Goal: Book appointment/travel/reservation

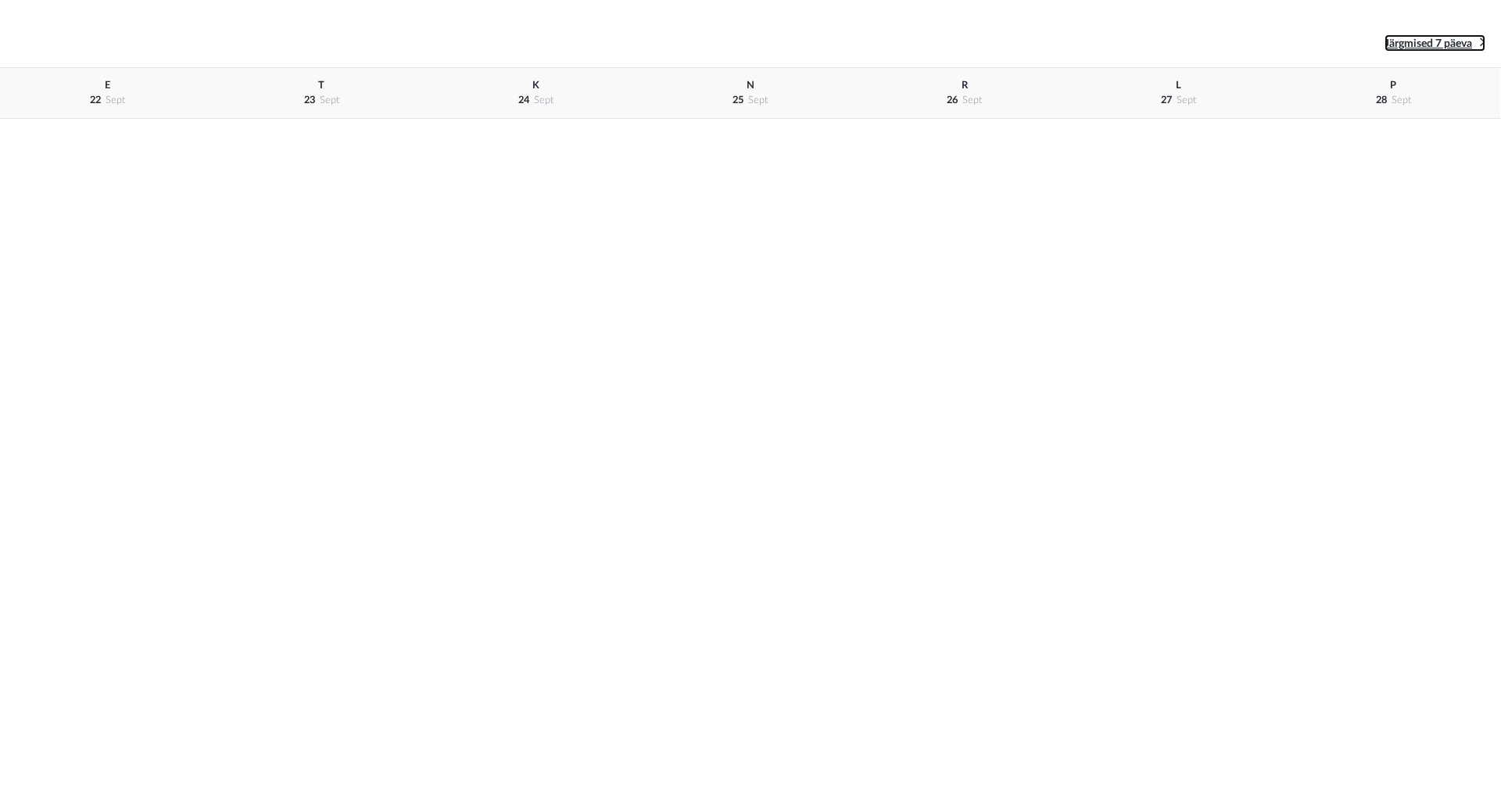
click at [1444, 41] on span "Järgmised 7 päeva" at bounding box center [1428, 44] width 87 height 11
click at [1178, 84] on span "L" at bounding box center [1179, 85] width 6 height 9
click at [1160, 103] on div "L 11 okt" at bounding box center [1179, 93] width 214 height 51
click at [980, 98] on span "okt" at bounding box center [972, 100] width 16 height 9
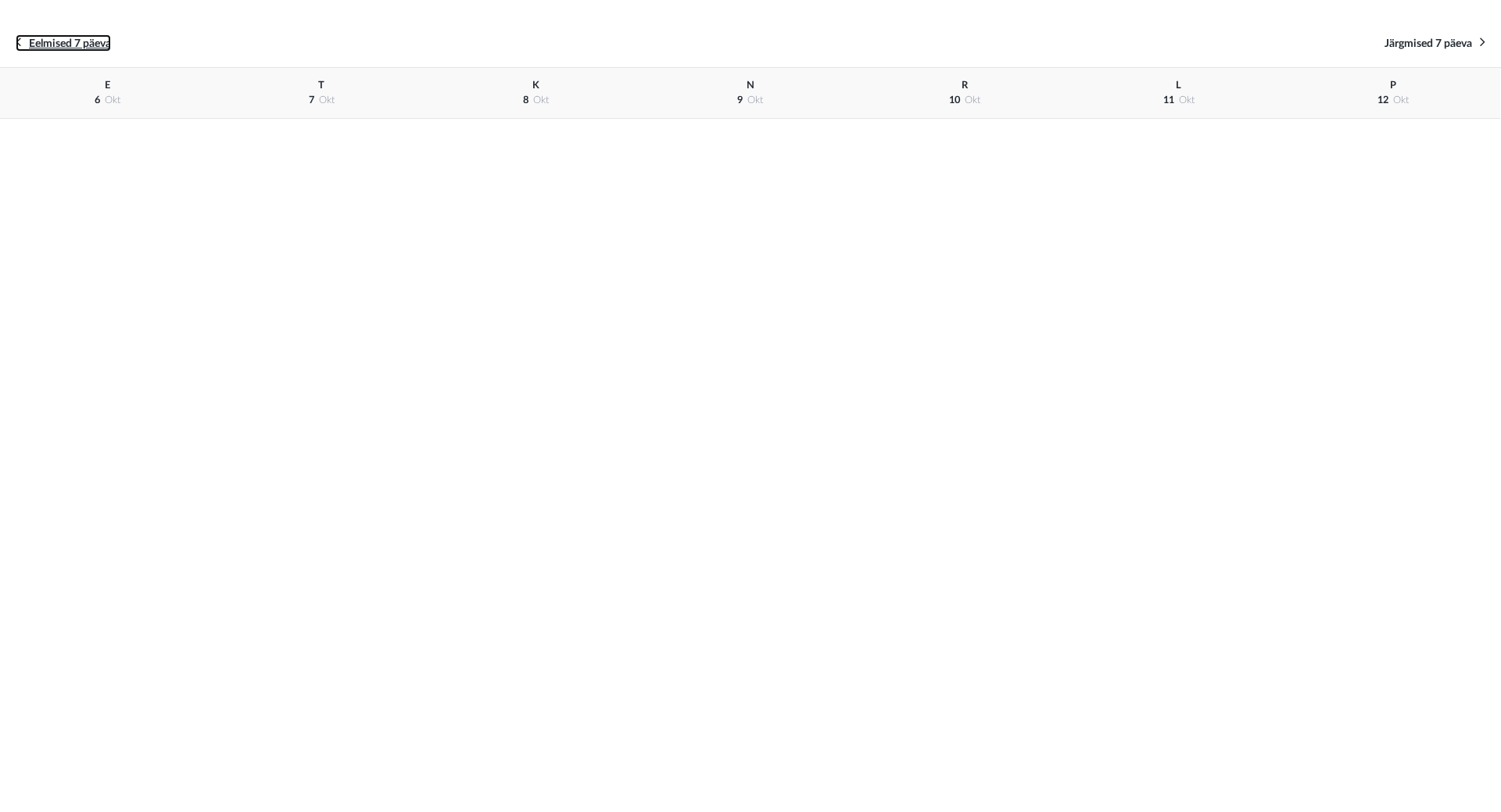
click at [91, 40] on span "Eelmised 7 päeva" at bounding box center [70, 44] width 82 height 11
click at [91, 40] on div "Eelmised 7 päeva Järgmised 7 päeva" at bounding box center [750, 43] width 1501 height 49
click at [1392, 43] on span "Järgmised 7 päeva" at bounding box center [1428, 44] width 87 height 11
click at [1396, 43] on span "Järgmised 7 päeva" at bounding box center [1428, 44] width 87 height 11
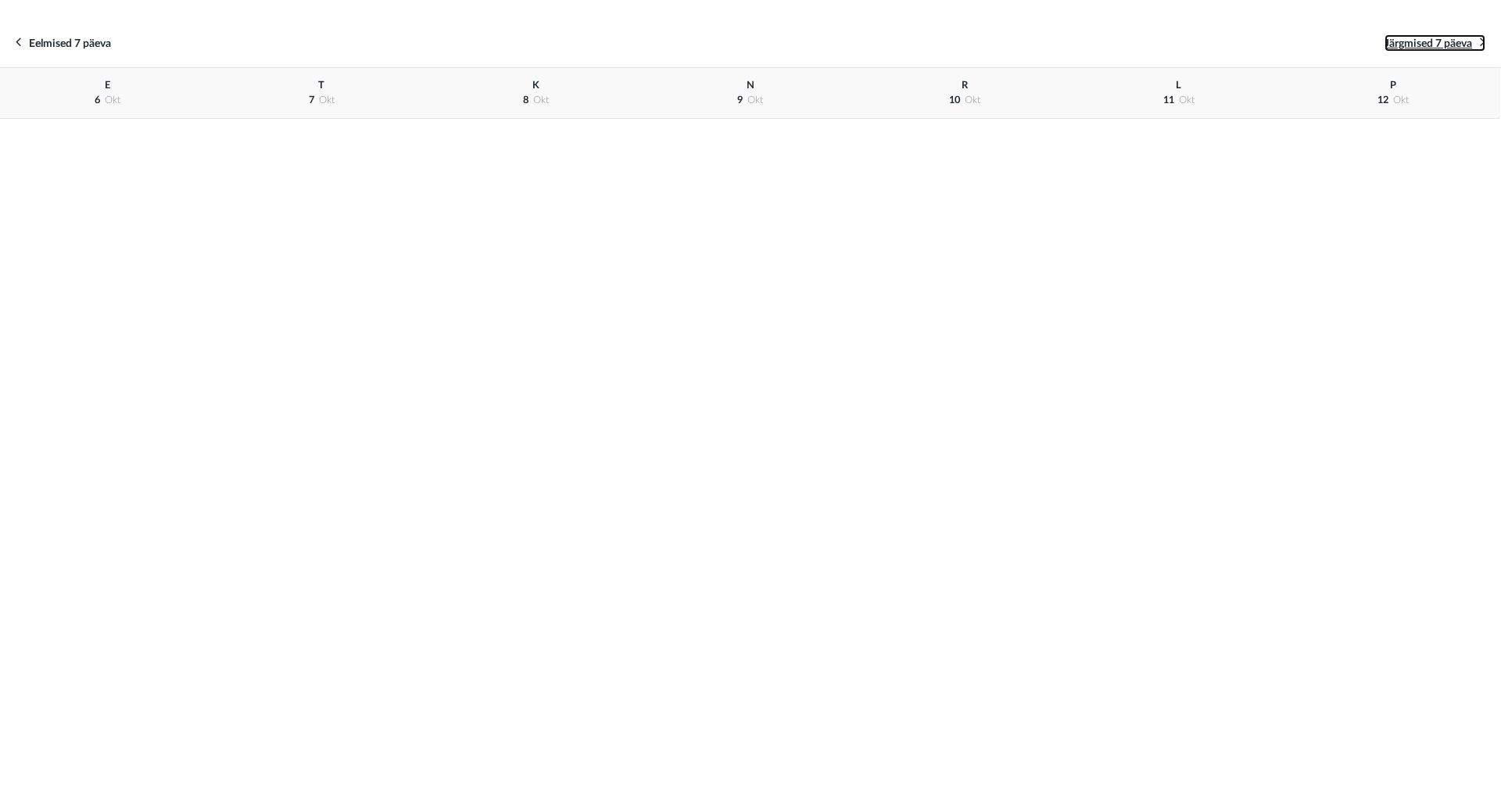
click at [1396, 43] on span "Järgmised 7 päeva" at bounding box center [1428, 44] width 87 height 11
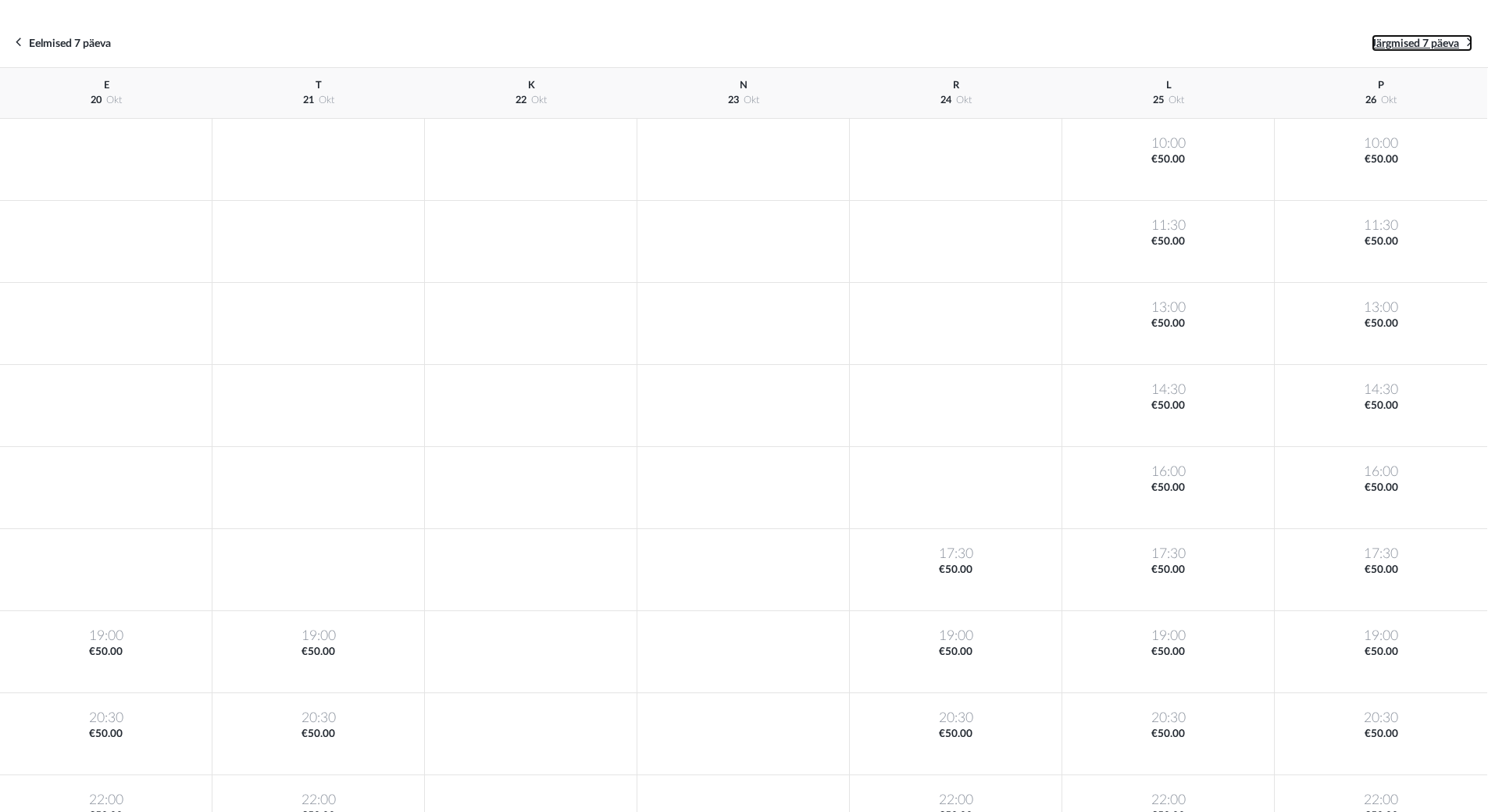
click at [1395, 43] on span "Järgmised 7 päeva" at bounding box center [1415, 44] width 87 height 11
click at [100, 42] on span "Eelmised 7 päeva" at bounding box center [69, 44] width 82 height 11
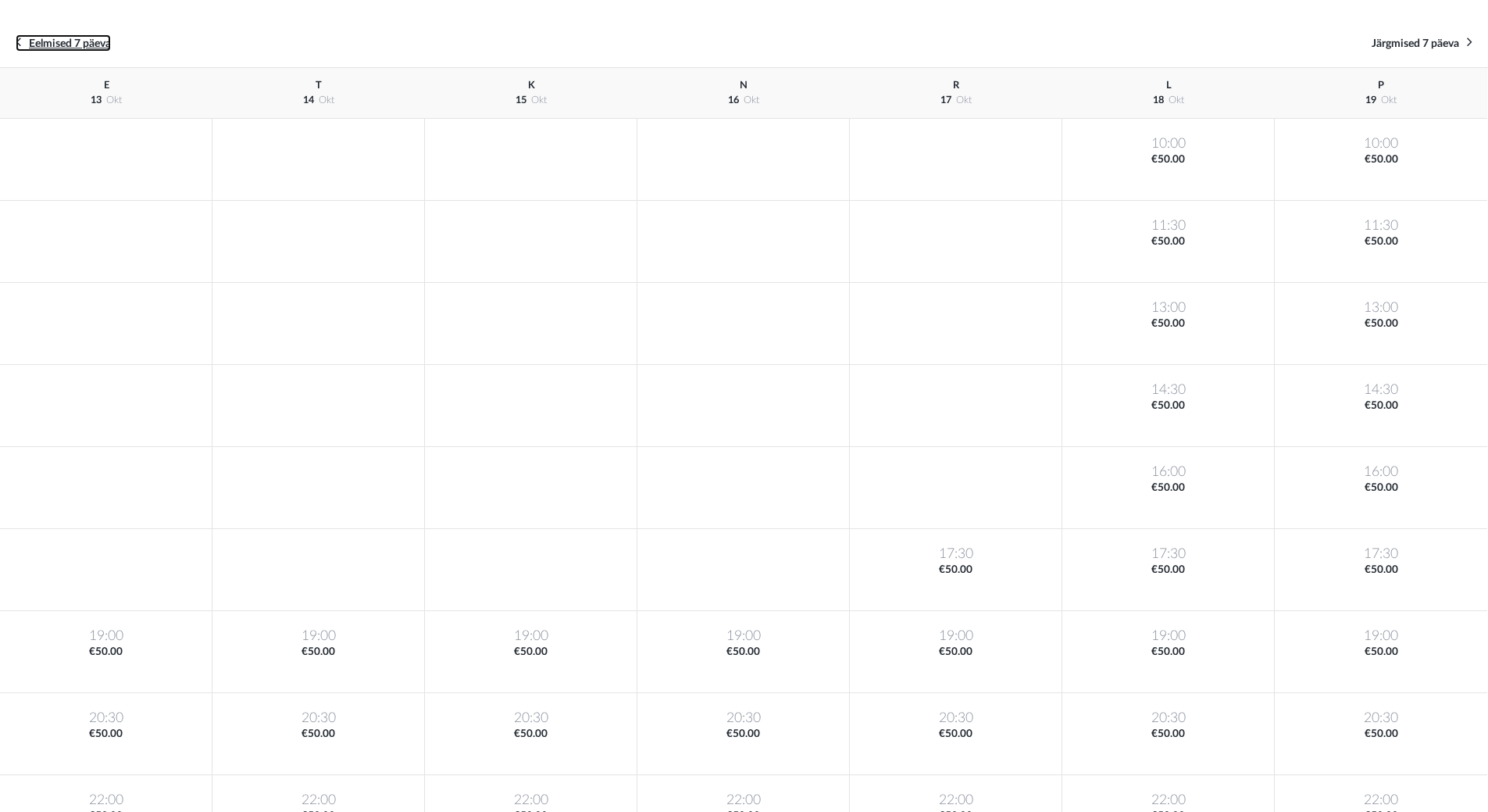
click at [100, 42] on span "Eelmised 7 päeva" at bounding box center [69, 44] width 82 height 11
click at [100, 42] on div "Eelmised 7 päeva Järgmised 7 päeva" at bounding box center [744, 43] width 1488 height 49
click at [1431, 31] on div "Eelmised 7 päeva Järgmised 7 päeva" at bounding box center [744, 43] width 1488 height 49
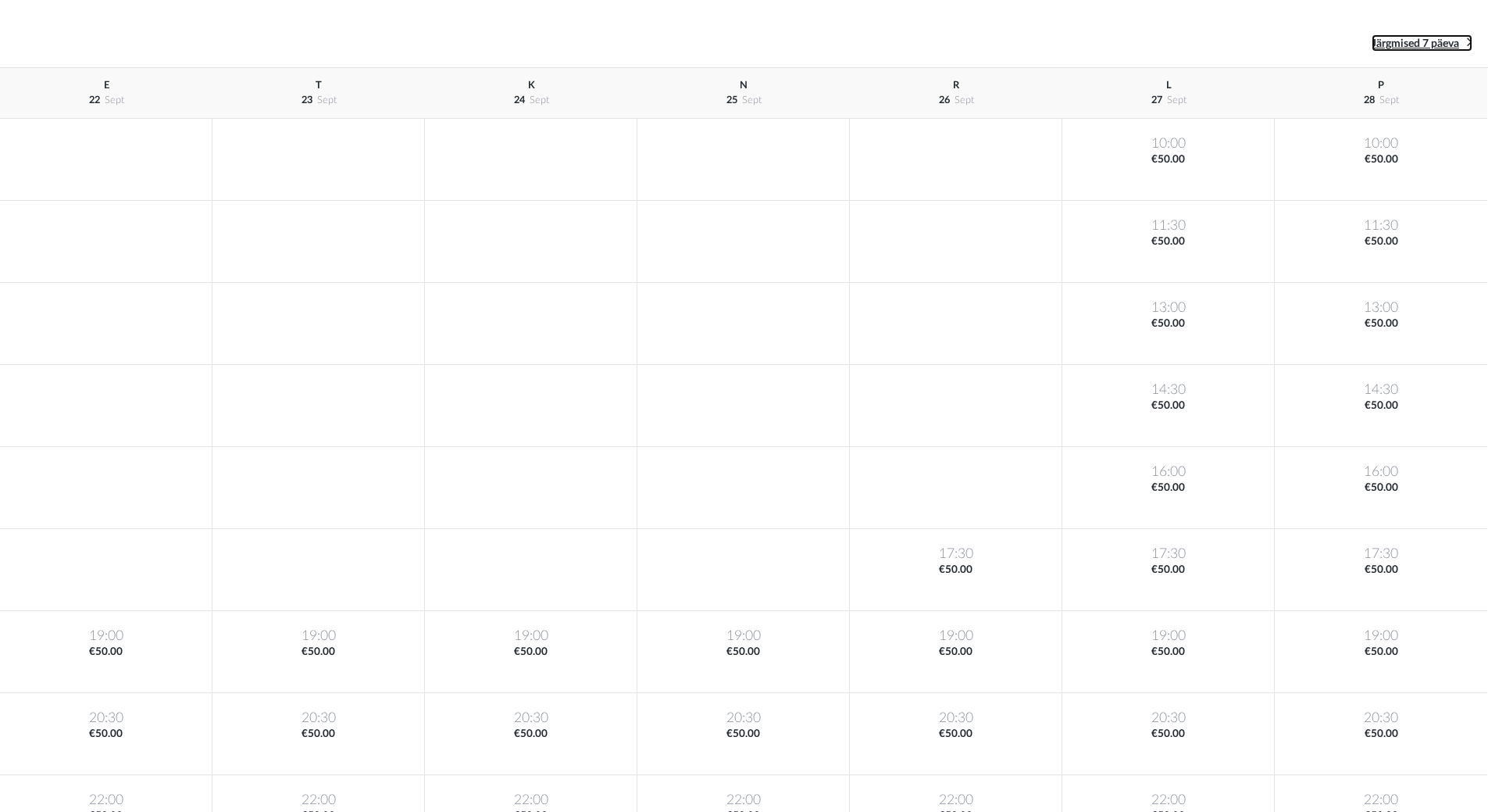
click at [1421, 40] on span "Järgmised 7 päeva" at bounding box center [1415, 44] width 87 height 11
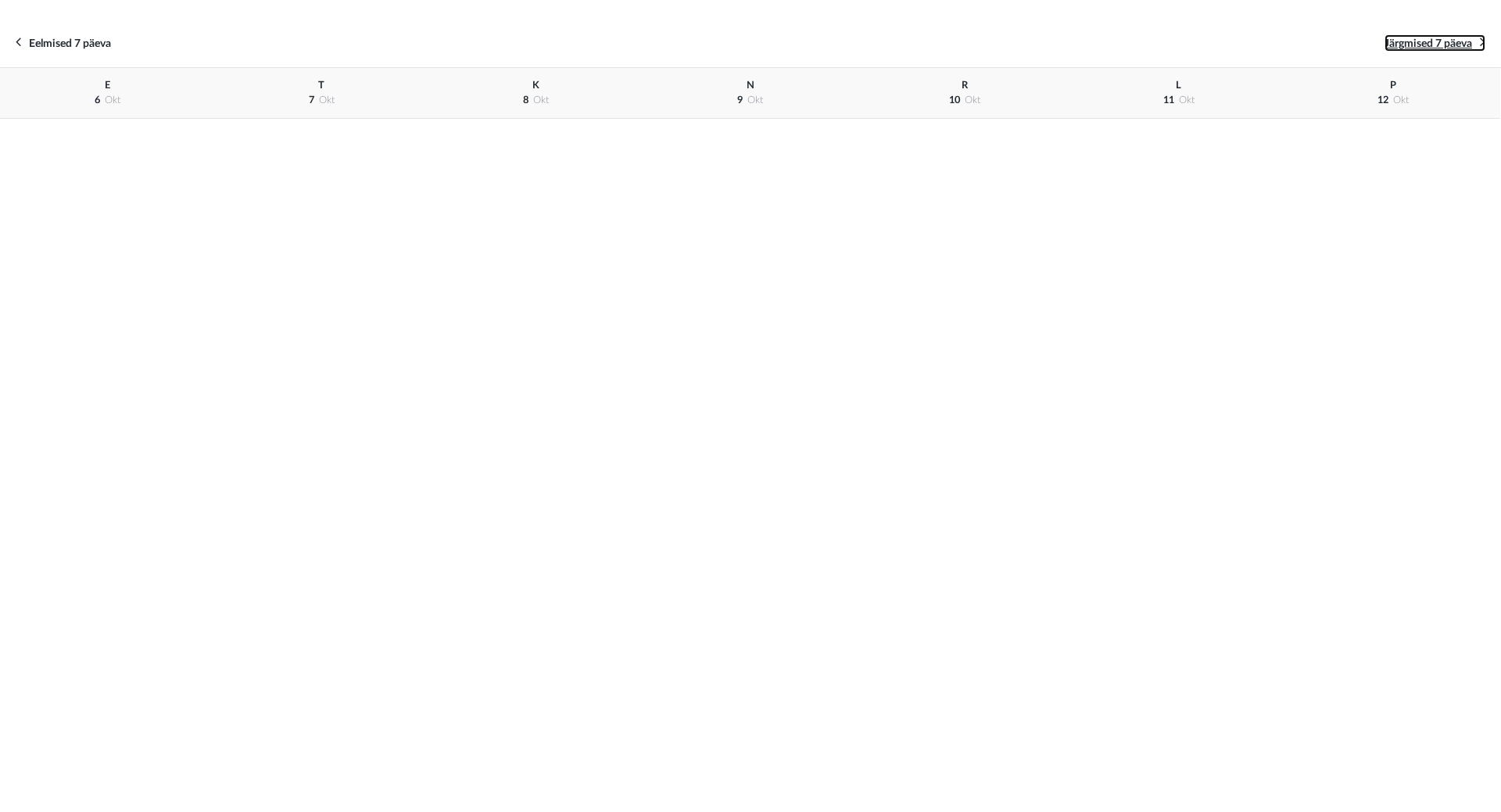
click at [1422, 45] on span "Järgmised 7 päeva" at bounding box center [1428, 44] width 87 height 11
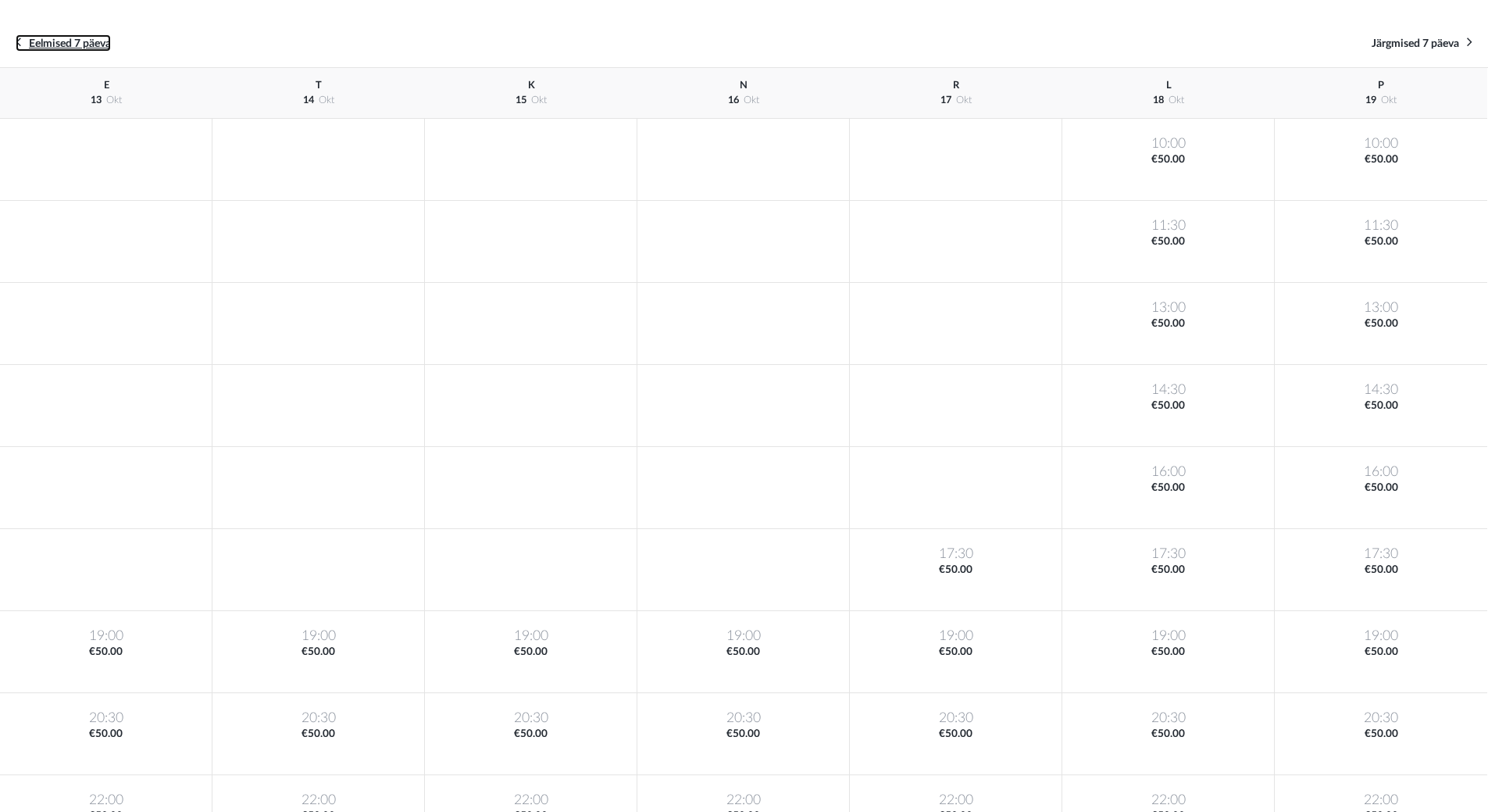
click at [95, 45] on span "Eelmised 7 päeva" at bounding box center [69, 44] width 82 height 11
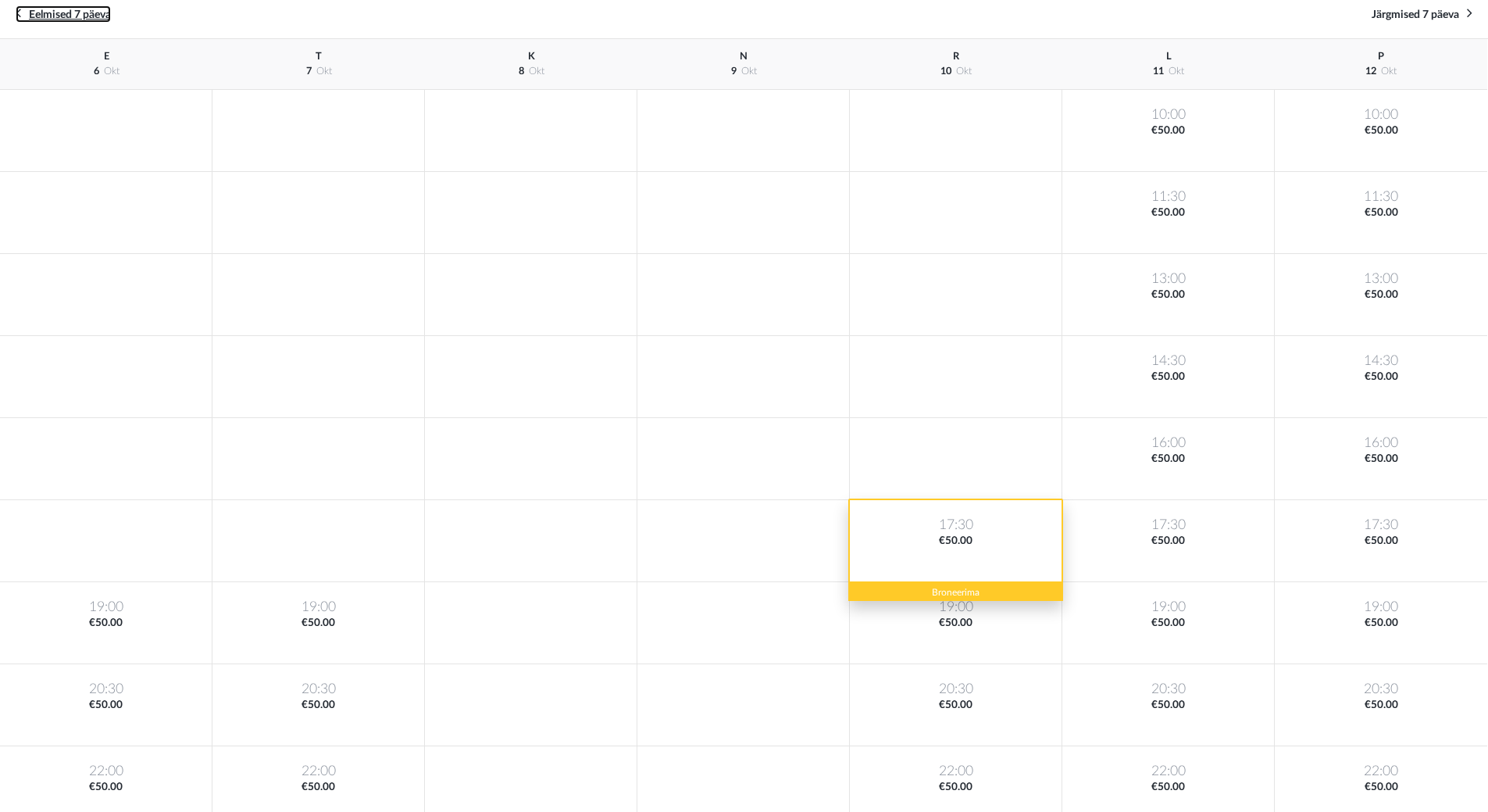
scroll to position [45, 0]
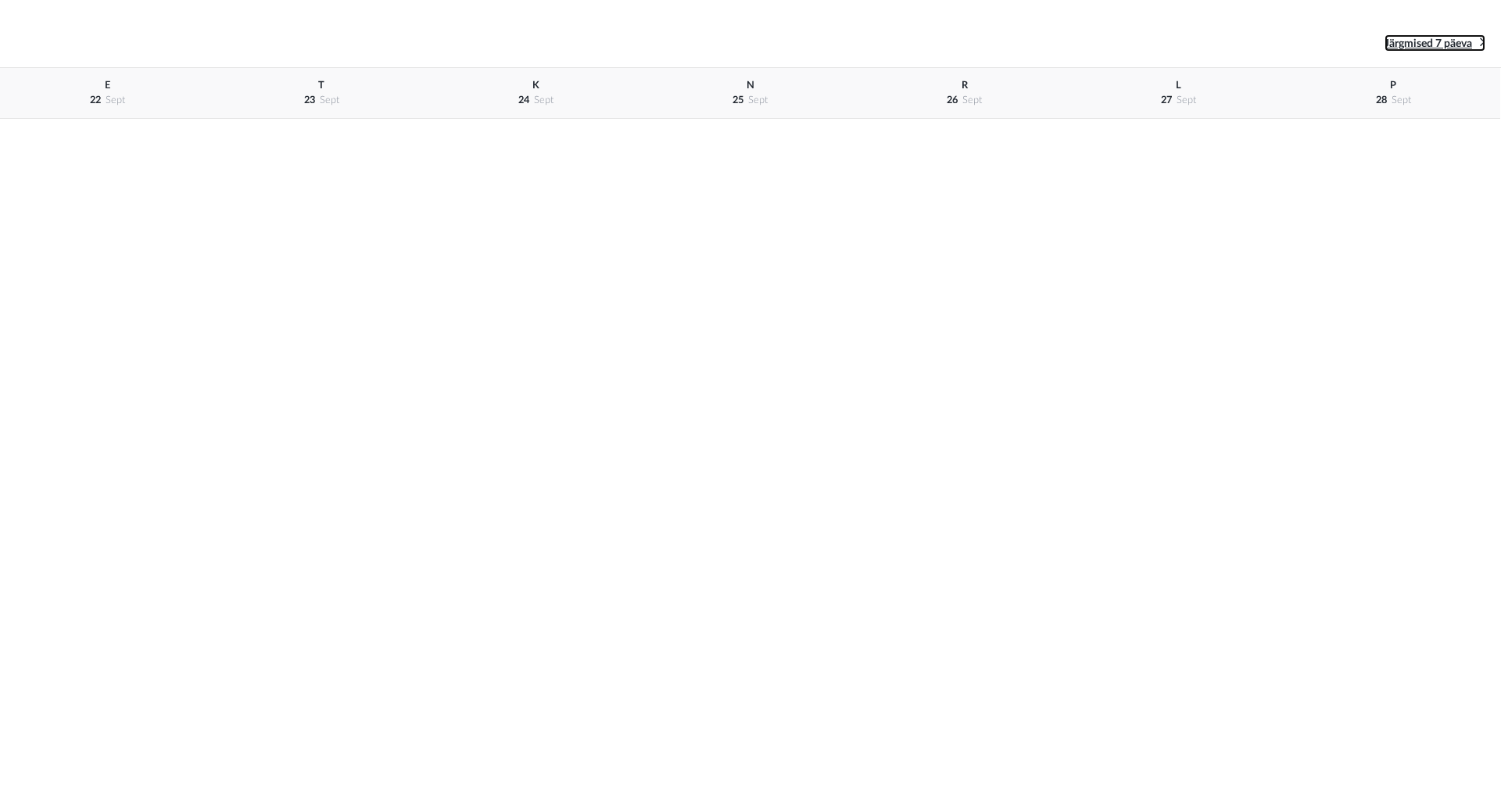
click at [1449, 40] on span "Järgmised 7 päeva" at bounding box center [1428, 44] width 87 height 11
click at [1396, 45] on span "Järgmised 7 päeva" at bounding box center [1428, 44] width 87 height 11
click at [1414, 39] on span "Järgmised 7 päeva" at bounding box center [1428, 44] width 87 height 11
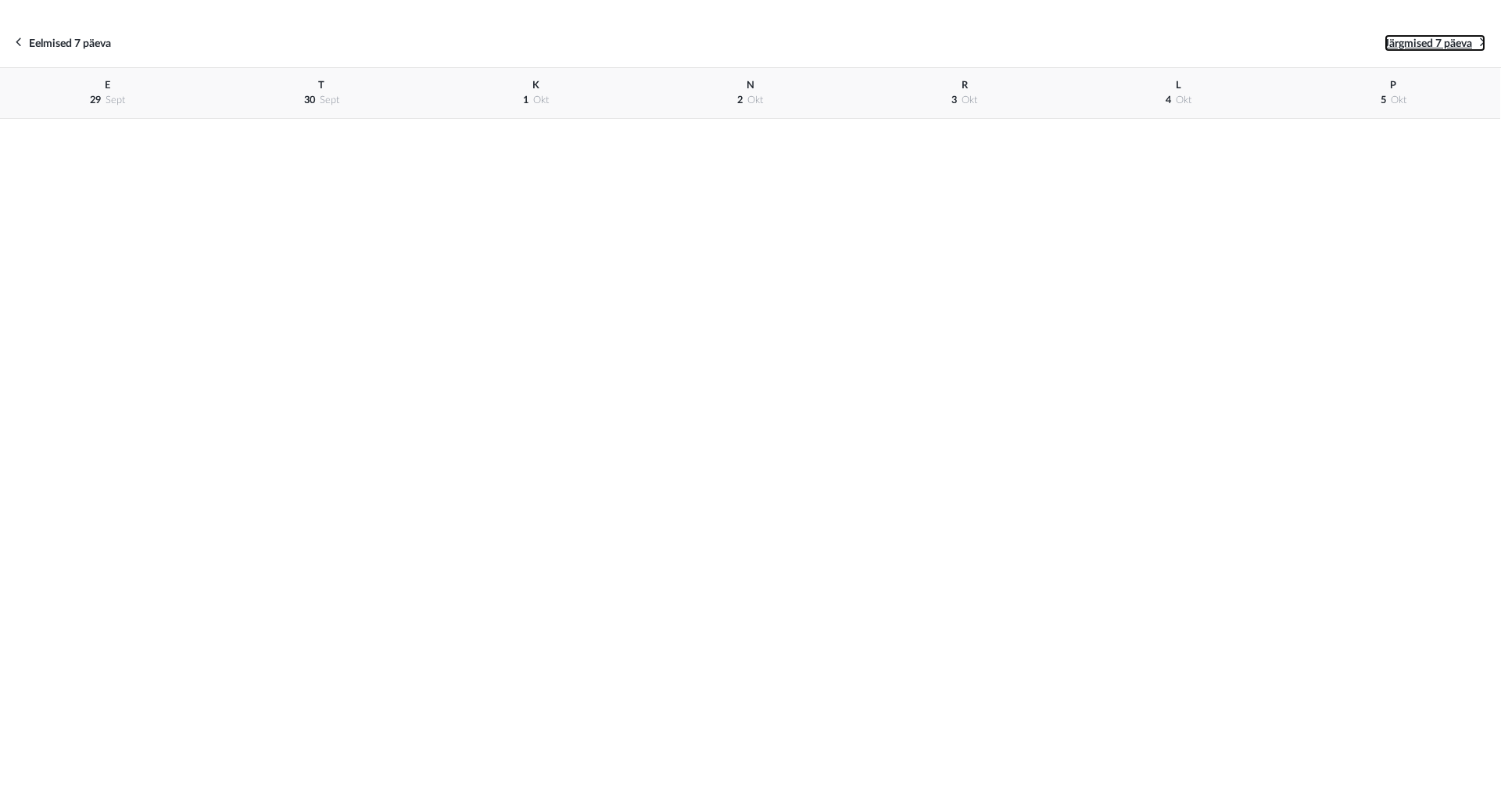
click at [1414, 39] on span "Järgmised 7 päeva" at bounding box center [1428, 44] width 87 height 11
click at [1419, 44] on span "Järgmised 7 päeva" at bounding box center [1428, 44] width 87 height 11
click at [1399, 34] on div "Eelmised 7 päeva Järgmised 7 päeva" at bounding box center [750, 43] width 1501 height 49
click at [1401, 46] on span "Järgmised 7 päeva" at bounding box center [1428, 44] width 87 height 11
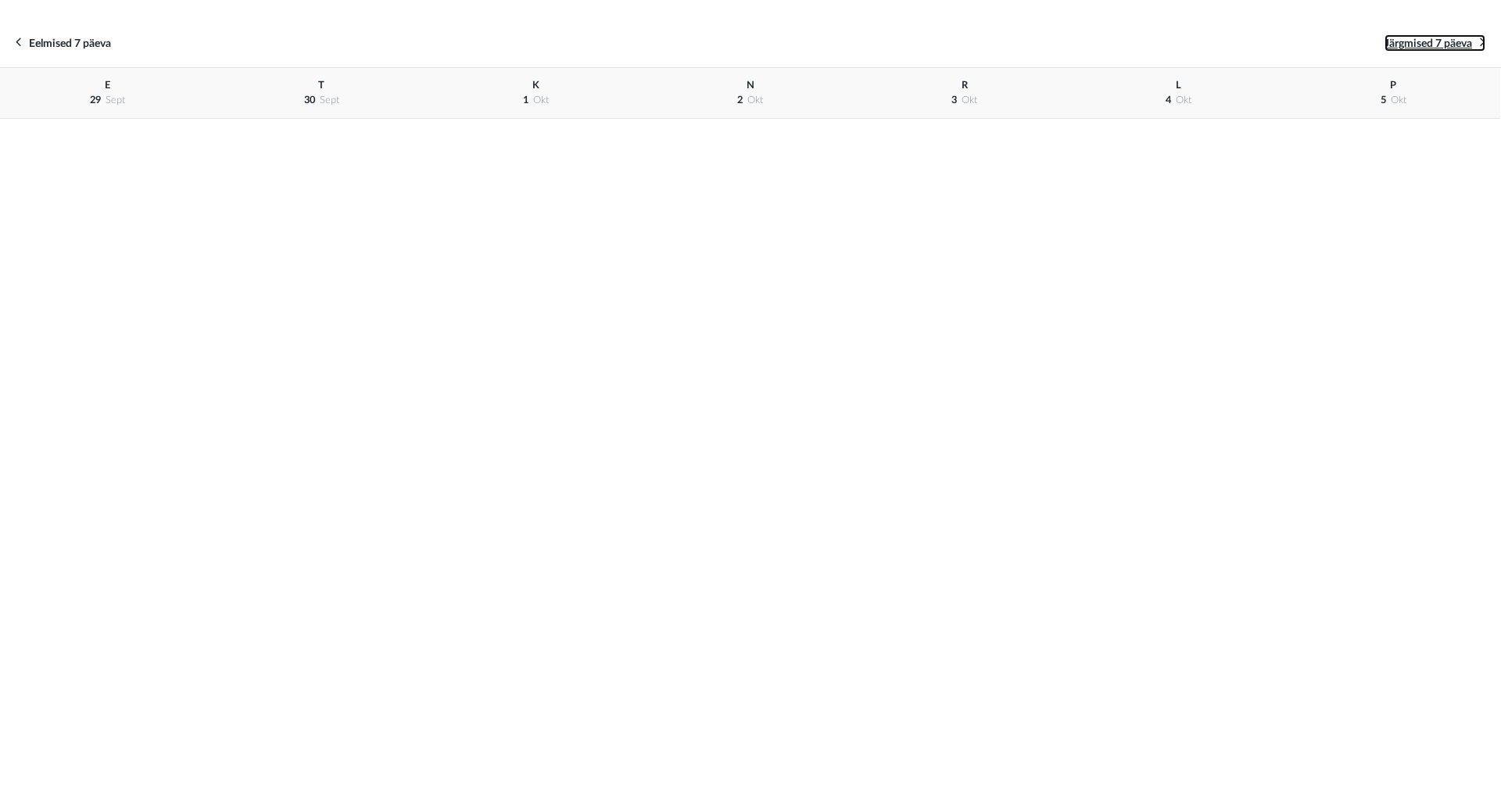
click at [1401, 46] on span "Järgmised 7 päeva" at bounding box center [1428, 44] width 87 height 11
